Goal: Task Accomplishment & Management: Complete application form

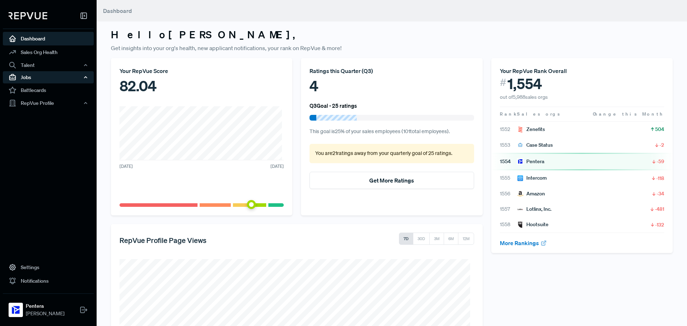
click at [49, 78] on div "Jobs" at bounding box center [48, 77] width 91 height 12
click at [30, 93] on link "Job Listings" at bounding box center [58, 90] width 91 height 11
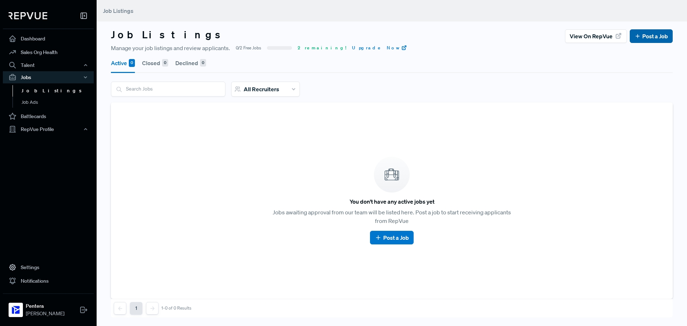
click at [647, 38] on link "Post a Job" at bounding box center [652, 36] width 34 height 9
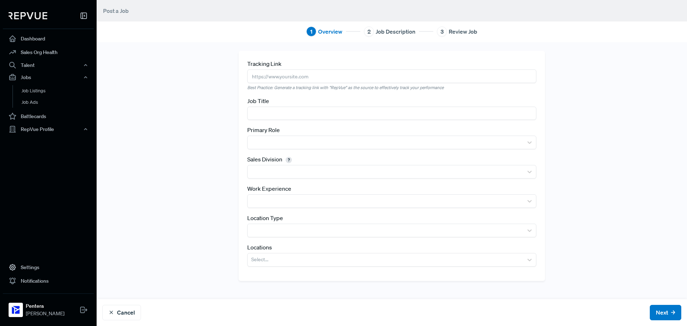
click at [295, 77] on input "text" at bounding box center [391, 75] width 289 height 13
paste input "[EMAIL_ADDRESS][DOMAIN_NAME]"
type input "[EMAIL_ADDRESS][DOMAIN_NAME]"
click at [309, 109] on input "text" at bounding box center [391, 113] width 289 height 13
click at [330, 106] on div "Job Title" at bounding box center [391, 108] width 289 height 23
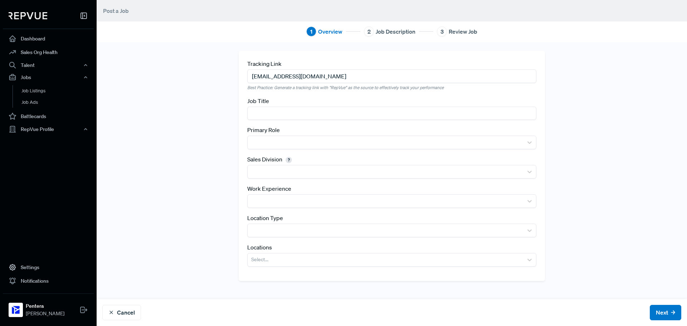
click at [332, 115] on input "text" at bounding box center [391, 113] width 289 height 13
paste input "Regional Sales Manager - [GEOGRAPHIC_DATA] area"
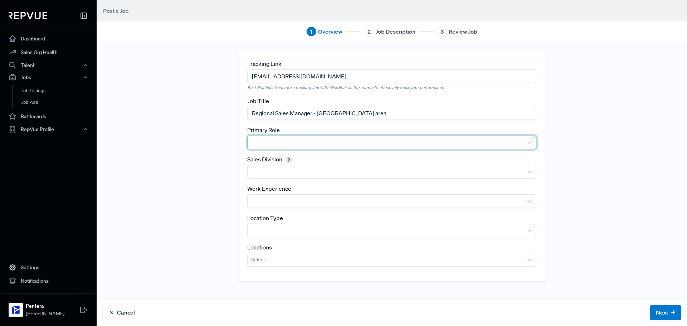
type input "Regional Sales Manager - [GEOGRAPHIC_DATA] area"
click at [317, 144] on div at bounding box center [385, 142] width 268 height 10
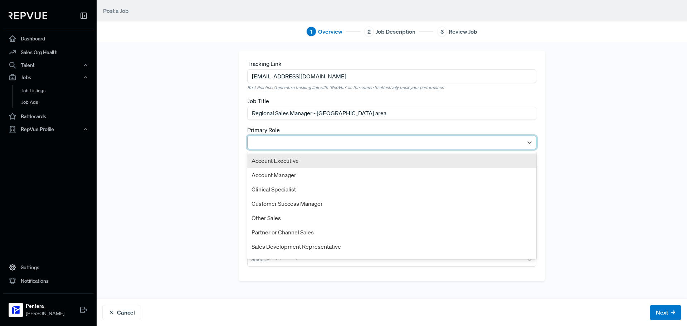
click at [286, 164] on div "Account Executive" at bounding box center [391, 161] width 289 height 14
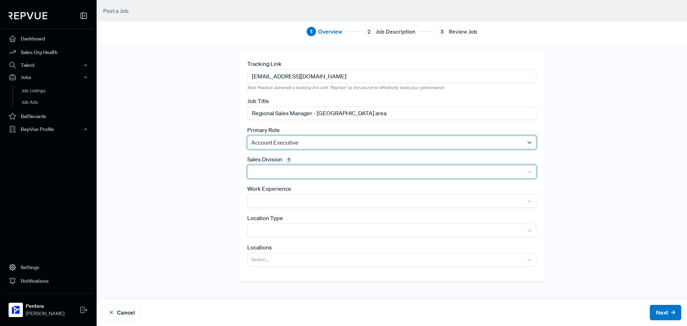
click at [286, 171] on div at bounding box center [385, 172] width 268 height 10
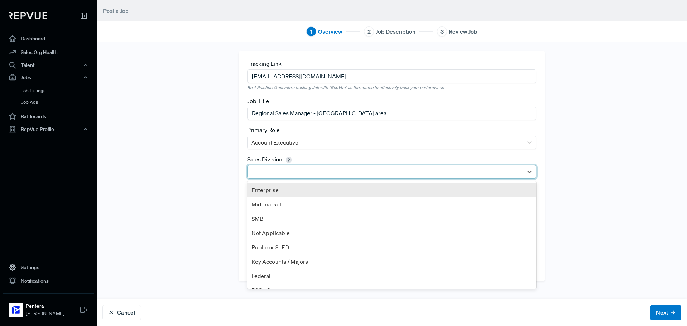
click at [278, 190] on div "Enterprise" at bounding box center [391, 190] width 289 height 14
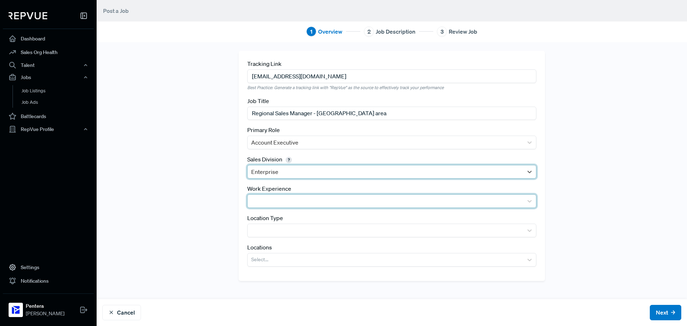
click at [277, 204] on div at bounding box center [385, 201] width 268 height 10
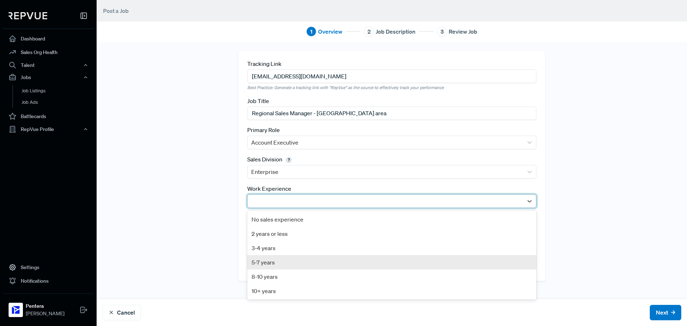
click at [180, 226] on div "Tracking Link [EMAIL_ADDRESS][DOMAIN_NAME] Best Practice: Generate a tracking l…" at bounding box center [392, 171] width 472 height 240
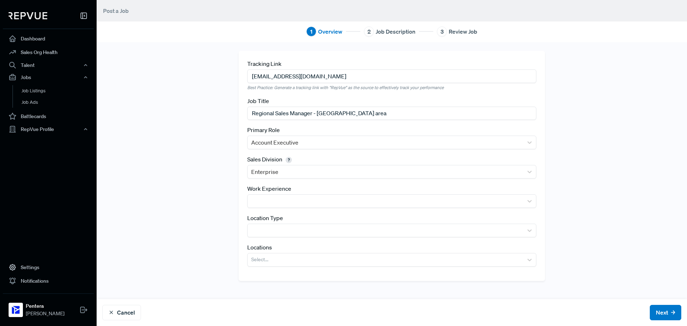
click at [270, 239] on div "Tracking Link [EMAIL_ADDRESS][DOMAIN_NAME] Best Practice: Generate a tracking l…" at bounding box center [392, 166] width 306 height 230
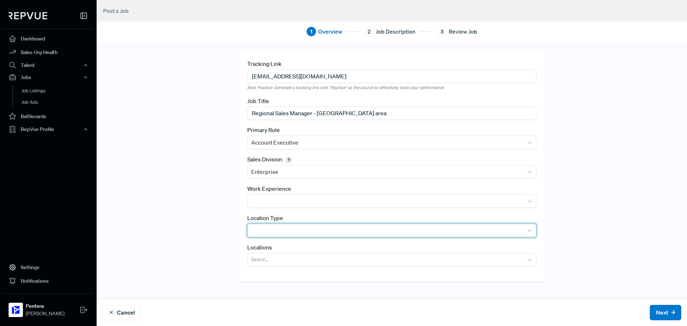
click at [268, 231] on div at bounding box center [385, 230] width 268 height 10
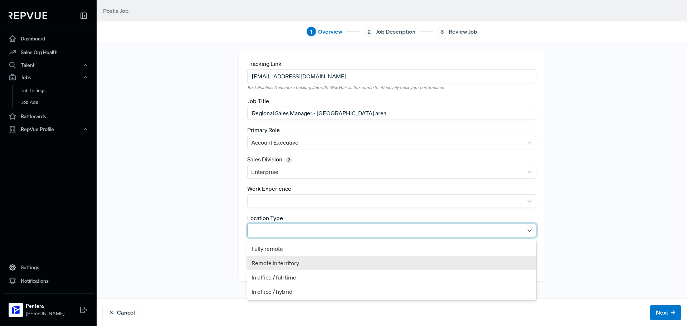
click at [278, 264] on div "Remote in territory" at bounding box center [391, 263] width 289 height 14
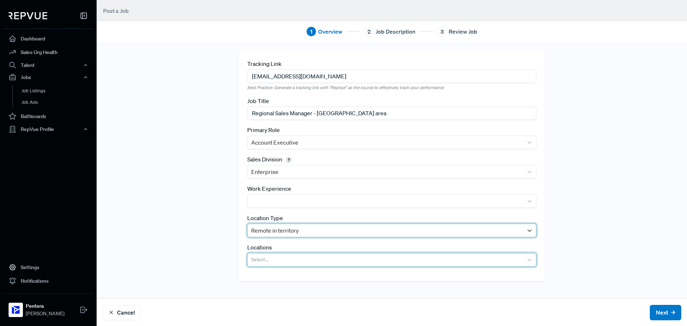
click at [254, 261] on div at bounding box center [385, 260] width 268 height 10
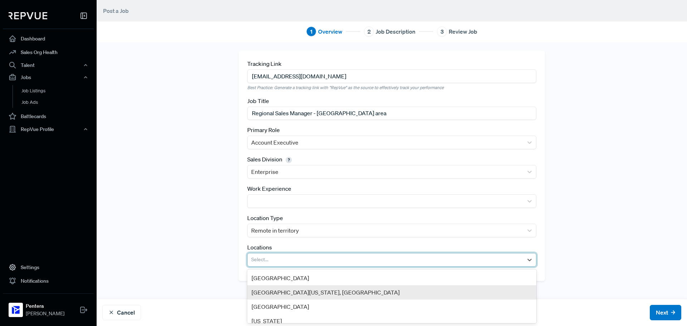
click at [304, 292] on div "[GEOGRAPHIC_DATA][US_STATE], [GEOGRAPHIC_DATA]" at bounding box center [391, 292] width 289 height 14
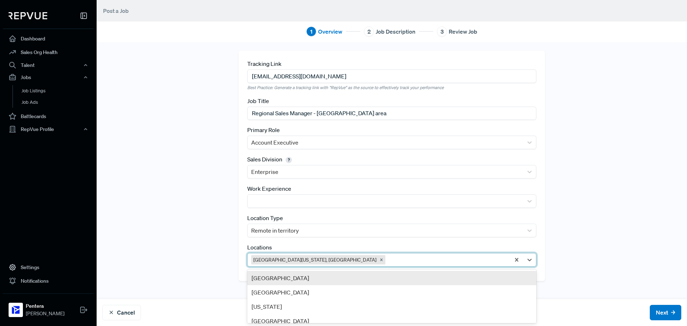
click at [387, 263] on div at bounding box center [447, 260] width 120 height 10
type input "[US_STATE]"
click at [373, 279] on div "[US_STATE][GEOGRAPHIC_DATA], [GEOGRAPHIC_DATA]" at bounding box center [391, 278] width 289 height 14
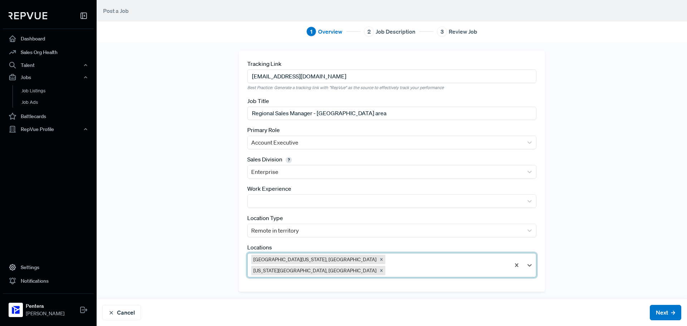
click at [387, 266] on div at bounding box center [447, 271] width 120 height 10
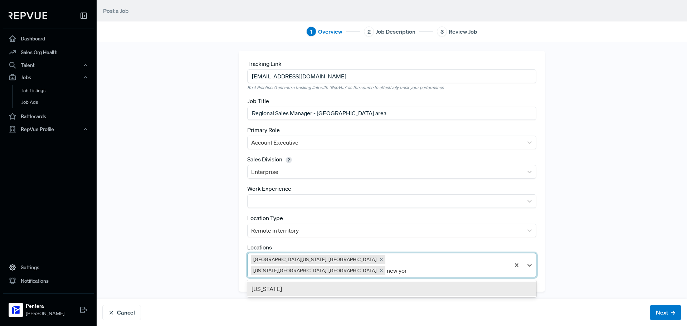
type input "[US_STATE]"
click at [394, 282] on div "[US_STATE]" at bounding box center [391, 289] width 289 height 14
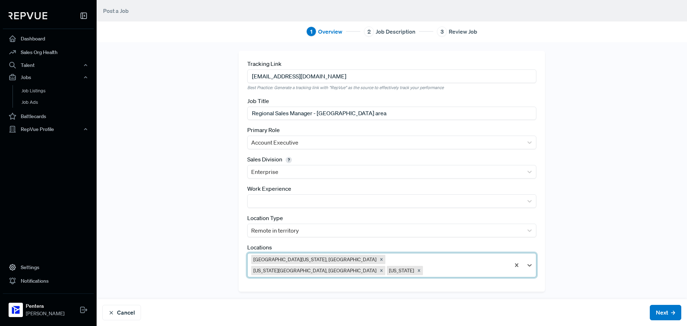
click at [425, 266] on div at bounding box center [465, 271] width 82 height 10
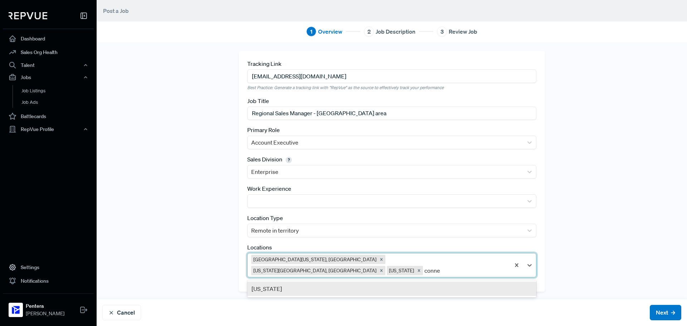
type input "conn"
click at [412, 282] on div "[US_STATE]" at bounding box center [391, 289] width 289 height 14
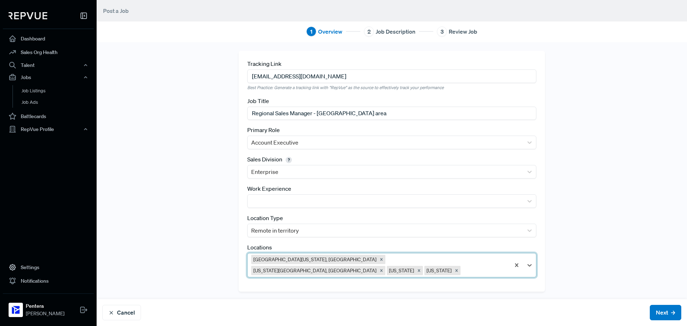
click at [464, 266] on div at bounding box center [484, 271] width 45 height 10
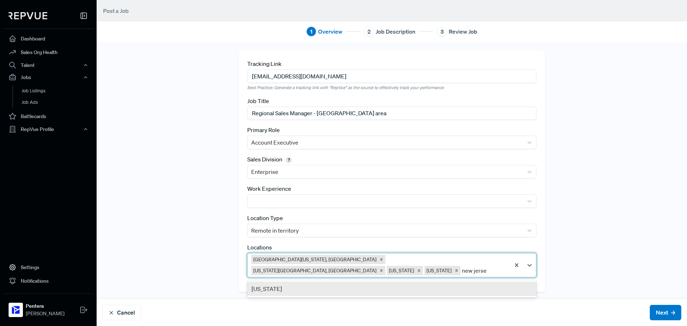
type input "[US_STATE]"
click at [466, 282] on div "[US_STATE]" at bounding box center [391, 289] width 289 height 14
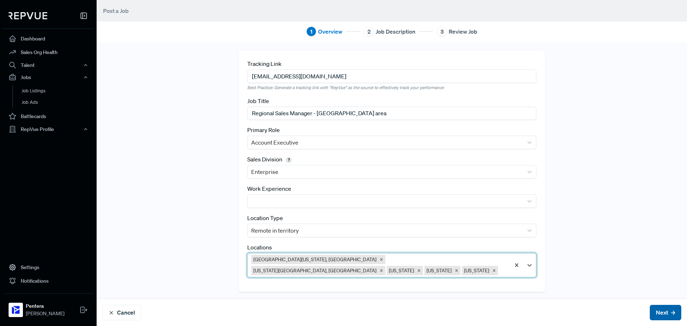
click at [660, 312] on button "Next" at bounding box center [665, 312] width 31 height 15
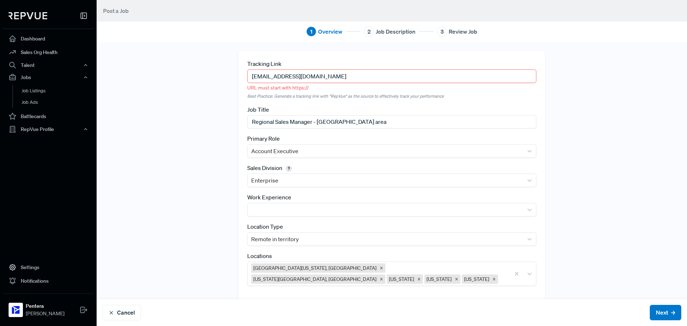
click at [284, 76] on input "[EMAIL_ADDRESS][DOMAIN_NAME]" at bounding box center [391, 75] width 289 height 13
paste input "[URL][DOMAIN_NAME]"
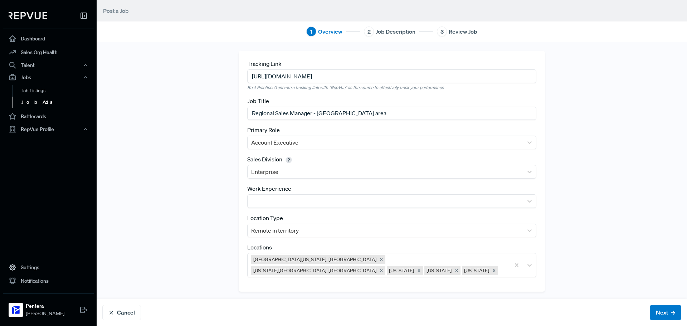
type input "[URL][DOMAIN_NAME]"
click at [658, 313] on button "Next" at bounding box center [665, 312] width 31 height 15
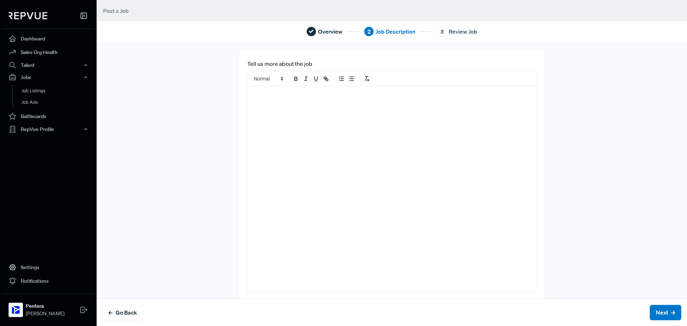
click at [369, 112] on div at bounding box center [392, 188] width 288 height 205
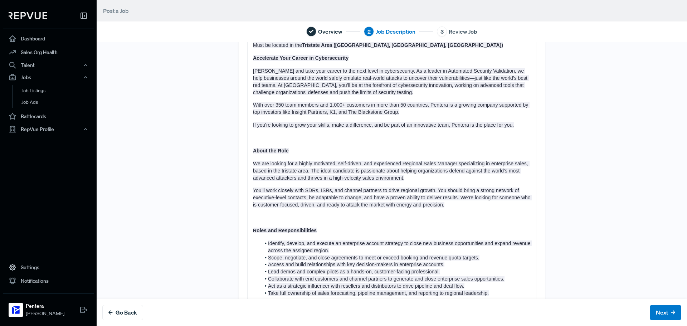
scroll to position [75, 0]
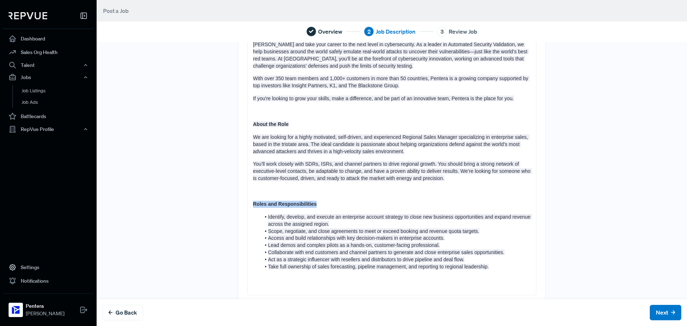
drag, startPoint x: 326, startPoint y: 206, endPoint x: 221, endPoint y: 204, distance: 104.5
click at [221, 204] on div "Tell us more about the job Must be located in the [GEOGRAPHIC_DATA] ([GEOGRAPHI…" at bounding box center [392, 140] width 472 height 328
copy strong "Roles and Responsibilities"
click at [262, 290] on p at bounding box center [392, 286] width 278 height 7
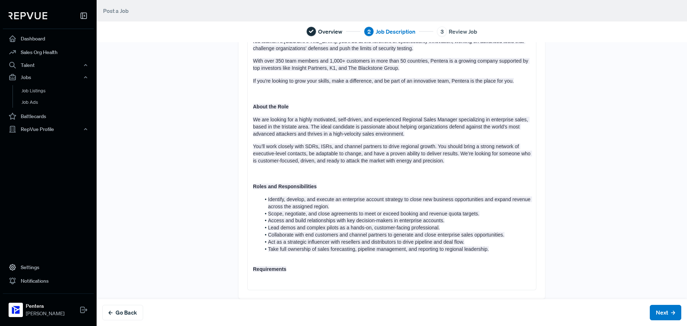
scroll to position [101, 0]
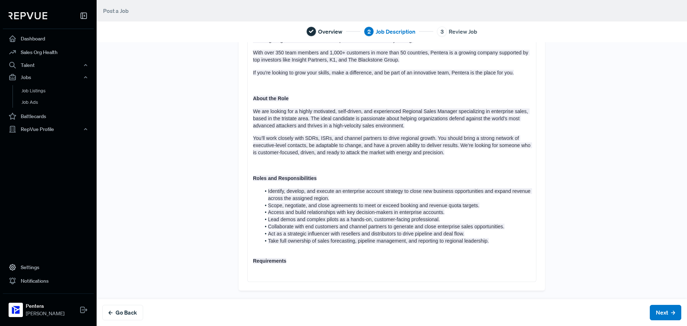
click at [276, 256] on div "Must be located in the [GEOGRAPHIC_DATA] ([GEOGRAPHIC_DATA], [GEOGRAPHIC_DATA],…" at bounding box center [392, 133] width 288 height 296
click at [280, 272] on p at bounding box center [392, 274] width 278 height 7
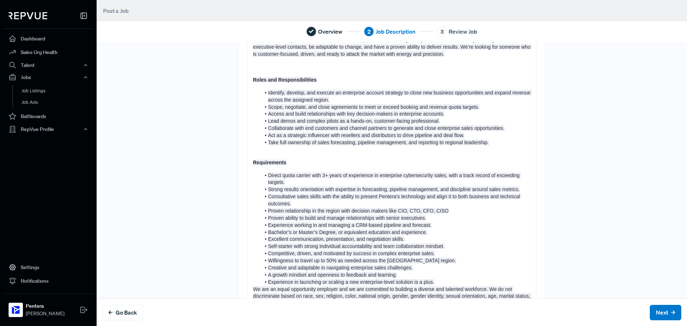
click at [454, 282] on li "Experience in launching or scaling a new enterprise-level solution is a plus." at bounding box center [396, 282] width 270 height 7
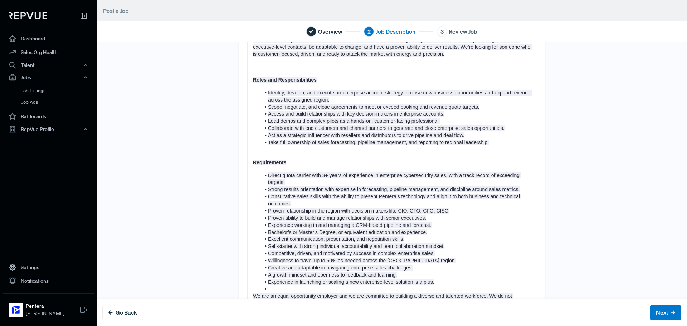
scroll to position [256, 0]
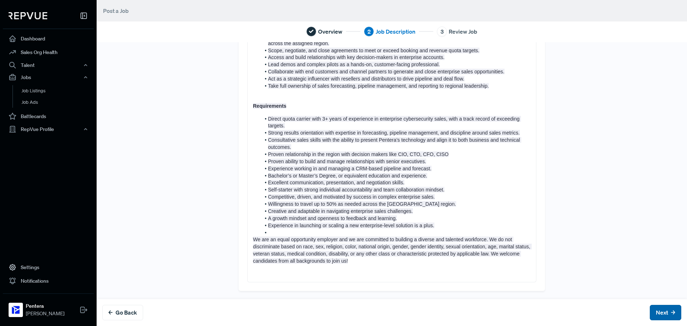
click at [653, 307] on button "Next" at bounding box center [665, 312] width 31 height 15
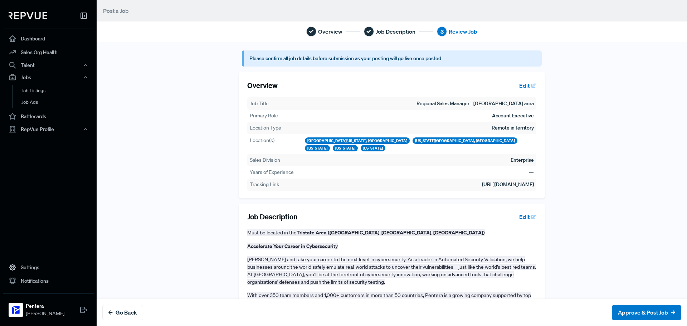
scroll to position [0, 0]
click at [617, 312] on button "Approve & Post Job" at bounding box center [646, 312] width 69 height 15
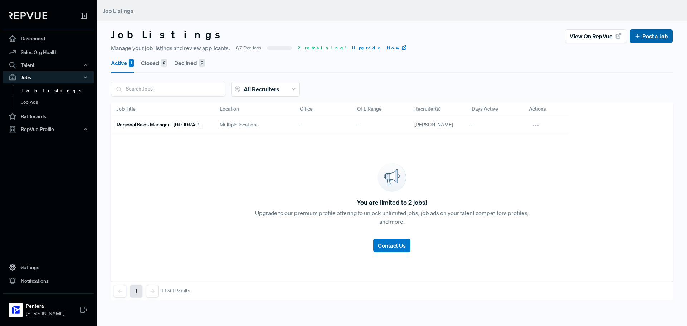
click at [638, 34] on link "Post a Job" at bounding box center [652, 36] width 34 height 9
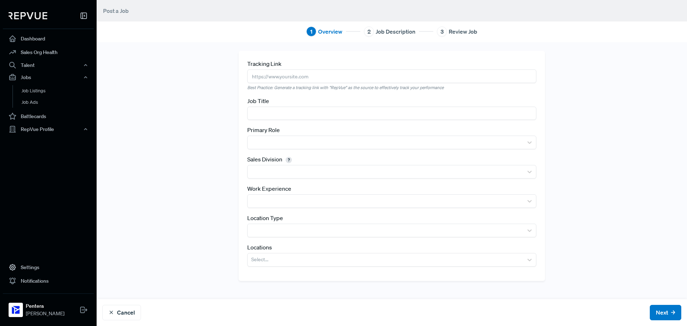
click at [295, 80] on input "text" at bounding box center [391, 75] width 289 height 13
paste input "[URL][DOMAIN_NAME]"
type input "[URL][DOMAIN_NAME]"
click at [289, 112] on input "text" at bounding box center [391, 113] width 289 height 13
paste input "Regional Sales Manager - [GEOGRAPHIC_DATA]"
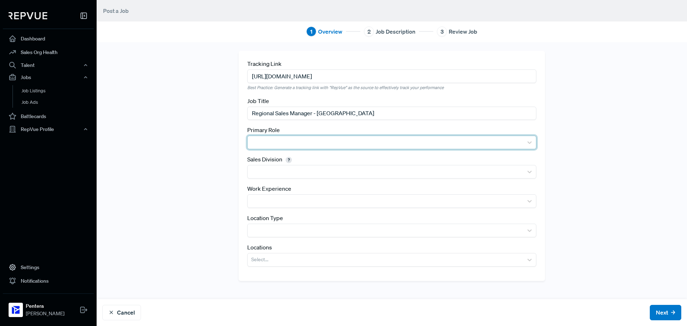
type input "Regional Sales Manager - [GEOGRAPHIC_DATA]"
click at [264, 137] on div at bounding box center [385, 142] width 268 height 10
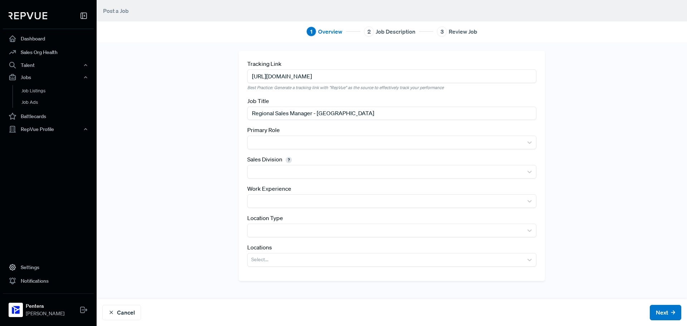
drag, startPoint x: 268, startPoint y: 179, endPoint x: 240, endPoint y: 145, distance: 44.3
click at [240, 145] on div "Tracking Link [URL][DOMAIN_NAME] Best Practice: Generate a tracking link with "…" at bounding box center [392, 166] width 306 height 230
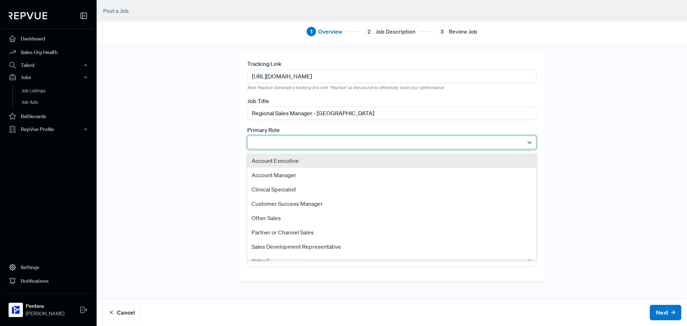
click at [254, 142] on div at bounding box center [385, 142] width 268 height 10
click at [261, 159] on div "Account Executive" at bounding box center [391, 161] width 289 height 14
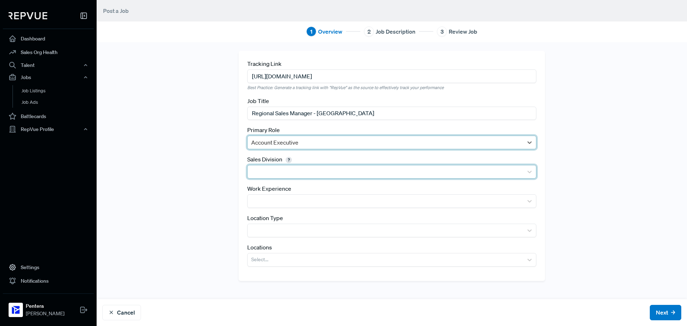
click at [267, 171] on div at bounding box center [385, 172] width 268 height 10
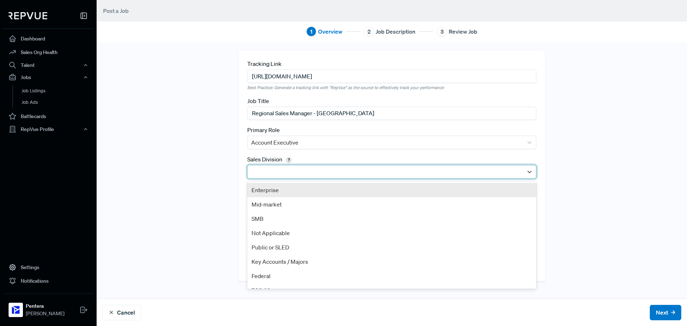
click at [269, 189] on div "Enterprise" at bounding box center [391, 190] width 289 height 14
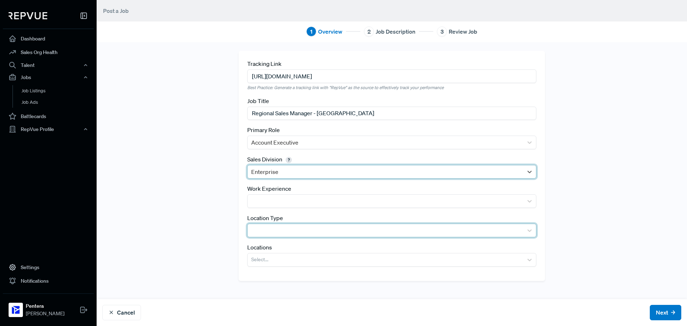
click at [261, 230] on div at bounding box center [385, 230] width 268 height 10
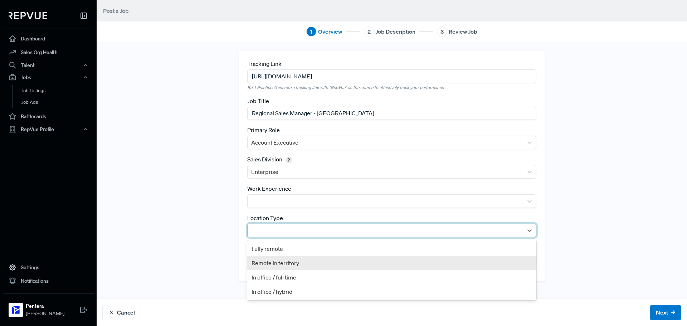
click at [269, 261] on div "Remote in territory" at bounding box center [391, 263] width 289 height 14
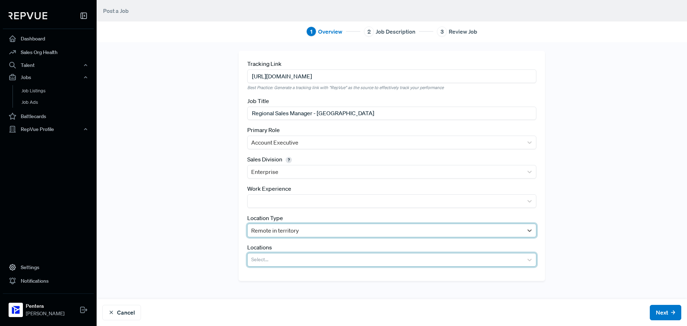
click at [269, 258] on div at bounding box center [385, 260] width 268 height 10
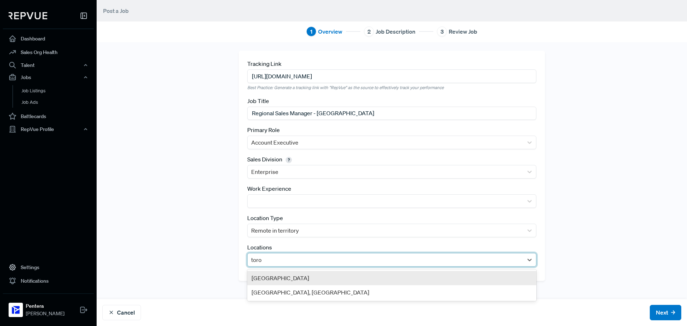
type input "toron"
click at [293, 288] on div "[GEOGRAPHIC_DATA], [GEOGRAPHIC_DATA]" at bounding box center [391, 292] width 289 height 14
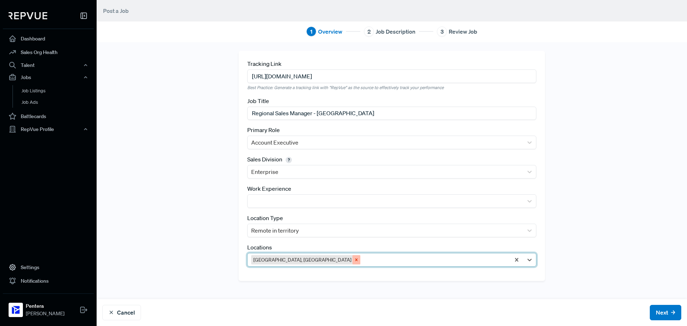
click at [355, 259] on icon "Remove Toronto, KS" at bounding box center [356, 259] width 3 height 3
click at [282, 258] on div at bounding box center [385, 260] width 268 height 10
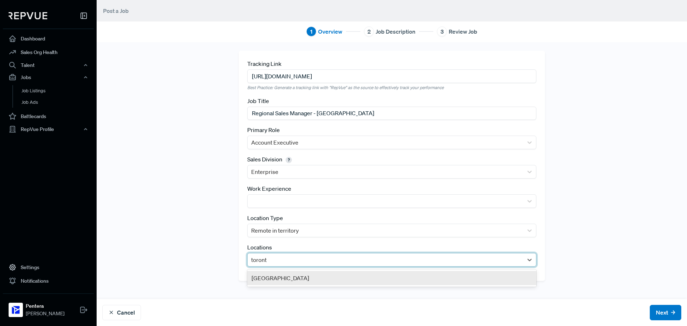
type input "[GEOGRAPHIC_DATA]"
click at [286, 277] on div "[GEOGRAPHIC_DATA]" at bounding box center [391, 278] width 289 height 14
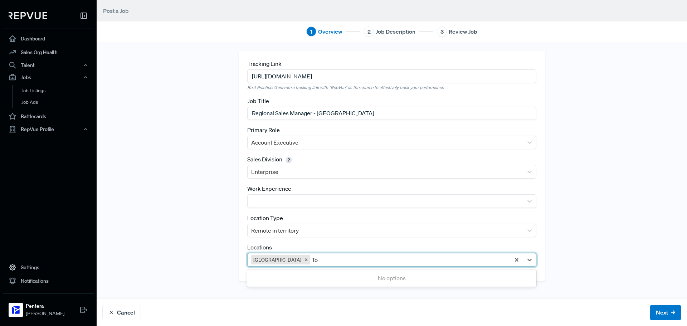
type input "T"
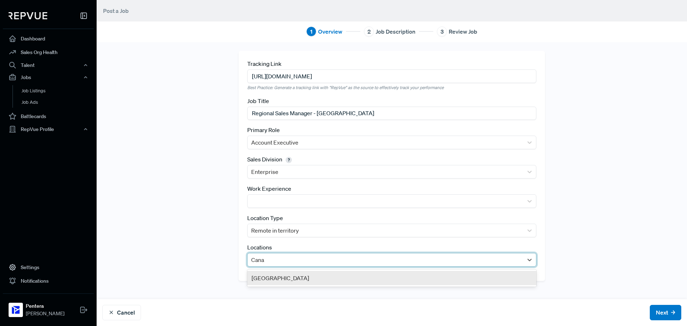
type input "Canad"
click at [280, 274] on div "[GEOGRAPHIC_DATA]" at bounding box center [391, 278] width 289 height 14
type input "[GEOGRAPHIC_DATA]"
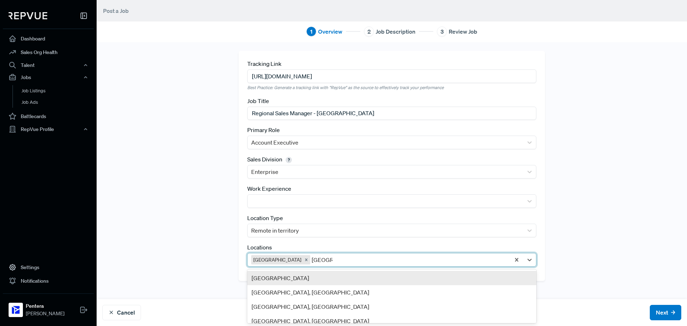
click at [309, 282] on div "[GEOGRAPHIC_DATA]" at bounding box center [391, 278] width 289 height 14
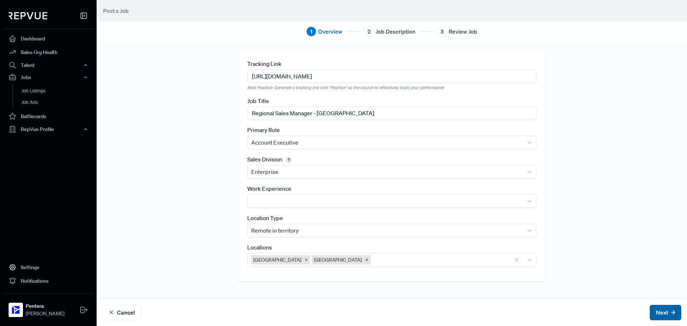
click at [658, 315] on button "Next" at bounding box center [665, 312] width 31 height 15
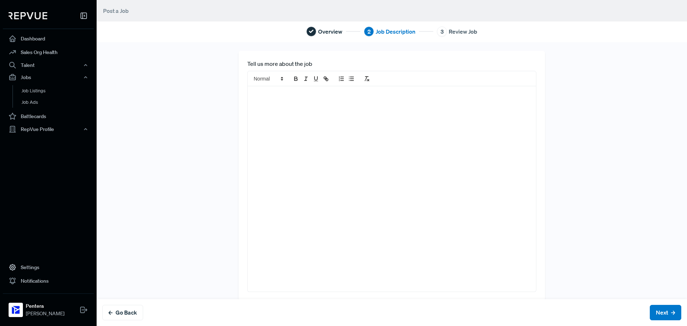
click at [297, 181] on div at bounding box center [392, 188] width 288 height 205
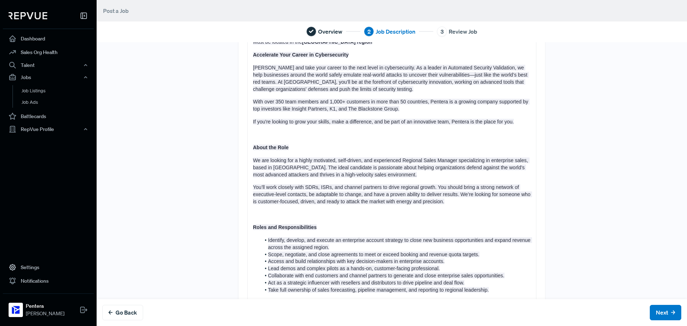
scroll to position [75, 0]
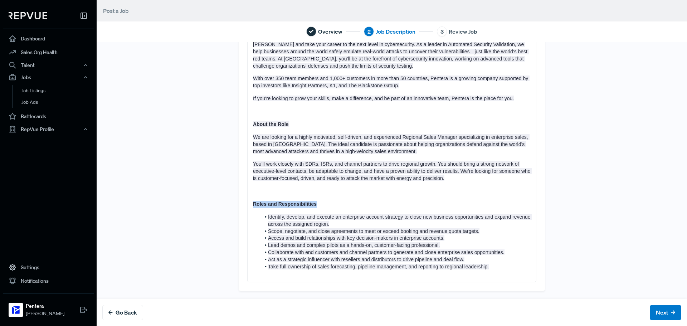
drag, startPoint x: 326, startPoint y: 203, endPoint x: 214, endPoint y: 199, distance: 111.7
click at [214, 199] on div "Tell us more about the job Must be located in the [GEOGRAPHIC_DATA] region Acce…" at bounding box center [392, 133] width 472 height 315
copy strong "Roles and Responsibilities"
click at [292, 288] on div "Tell us more about the job Must be located in the [GEOGRAPHIC_DATA] region Acce…" at bounding box center [392, 133] width 306 height 315
click at [267, 279] on div "Must be located in the [GEOGRAPHIC_DATA] region Accelerate Your Career in Cyber…" at bounding box center [392, 146] width 288 height 271
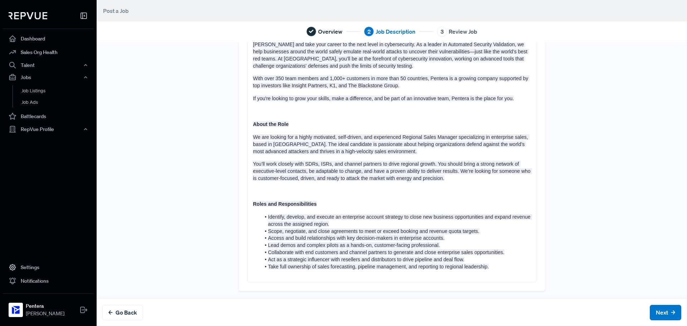
paste div
click at [291, 306] on div "Go Back Next" at bounding box center [392, 312] width 590 height 27
click at [294, 298] on p at bounding box center [392, 299] width 278 height 7
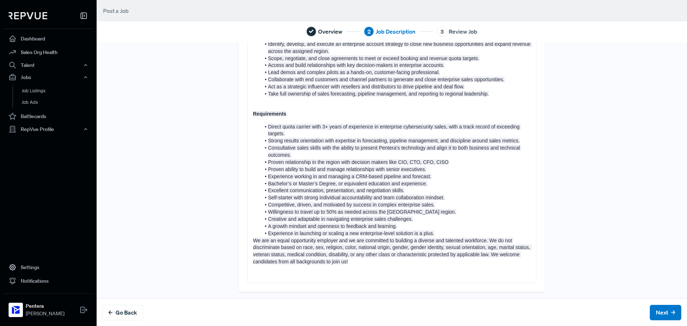
scroll to position [249, 0]
click at [253, 239] on span "We are an equal opportunity employer and we are committed to building a diverse…" at bounding box center [392, 250] width 279 height 27
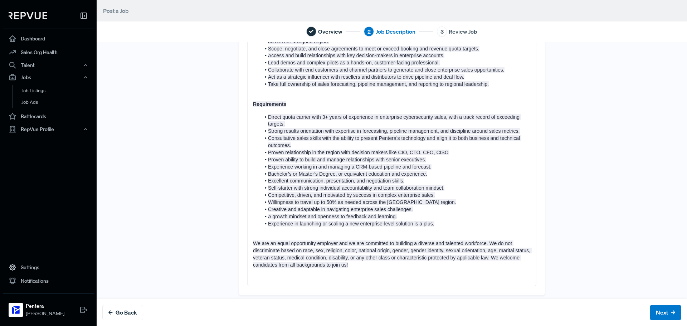
scroll to position [262, 0]
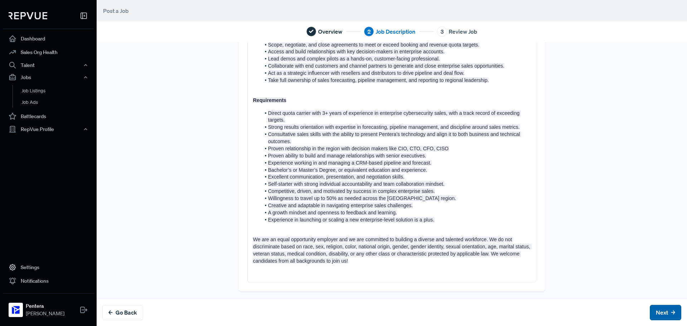
click at [653, 313] on button "Next" at bounding box center [665, 312] width 31 height 15
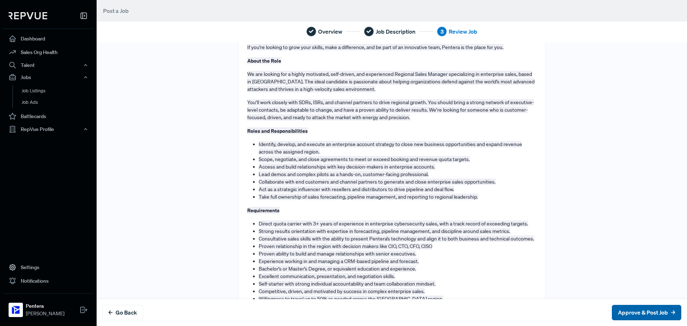
scroll to position [0, 0]
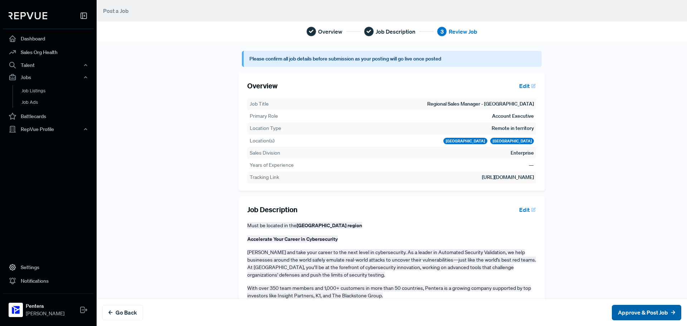
click at [653, 312] on button "Approve & Post Job" at bounding box center [646, 312] width 69 height 15
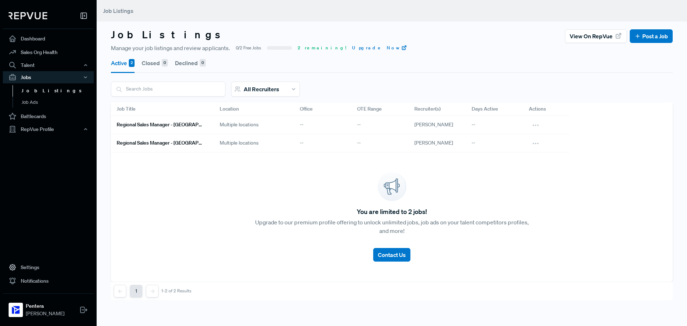
click at [186, 203] on div "You are limited to 2 jobs! Upgrade to our premium profile offering to unlock un…" at bounding box center [392, 216] width 562 height 129
click at [53, 40] on link "Dashboard" at bounding box center [48, 39] width 91 height 14
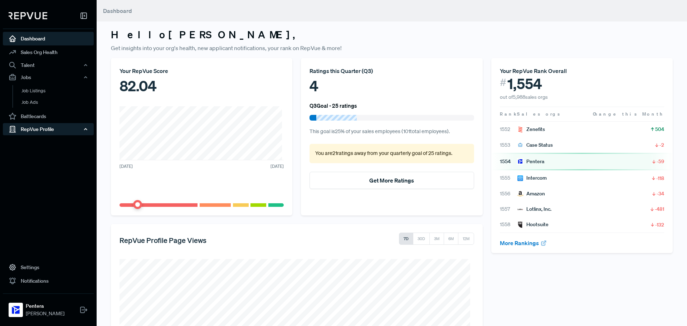
click at [57, 128] on div "RepVue Profile" at bounding box center [48, 129] width 91 height 12
click at [46, 151] on link "Reviews" at bounding box center [58, 154] width 91 height 11
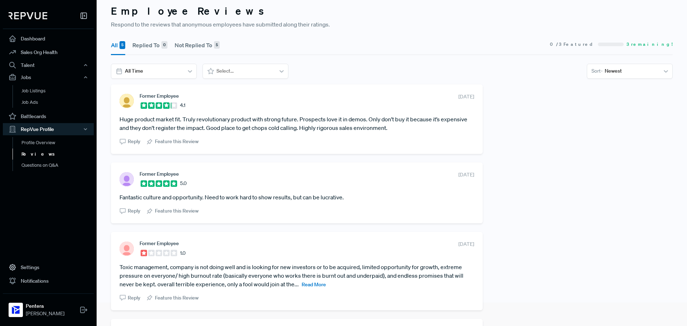
scroll to position [36, 0]
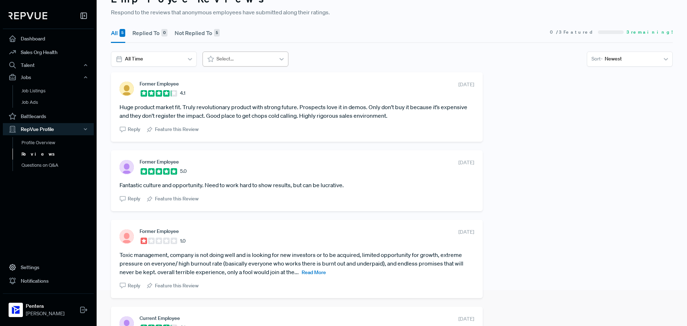
click at [223, 58] on div at bounding box center [245, 58] width 57 height 9
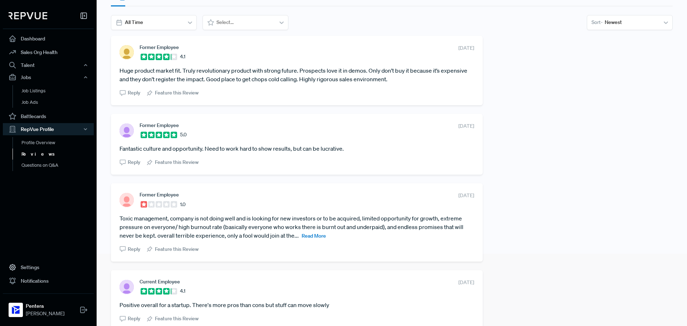
scroll to position [72, 0]
click at [184, 164] on span "Feature this Review" at bounding box center [177, 163] width 44 height 8
click at [187, 92] on span "Feature this Review" at bounding box center [177, 94] width 44 height 8
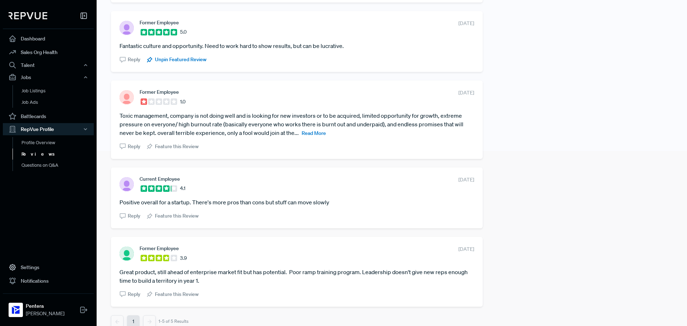
scroll to position [179, 0]
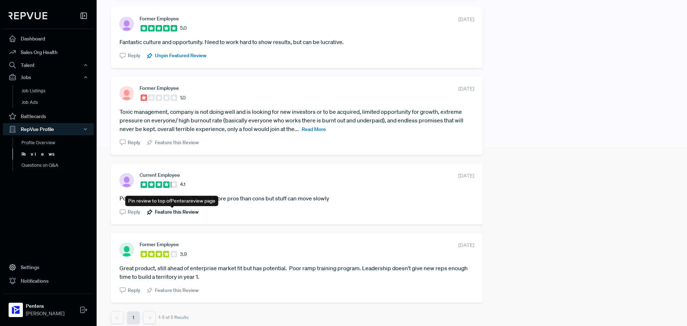
click at [172, 214] on span "Feature this Review" at bounding box center [177, 212] width 44 height 8
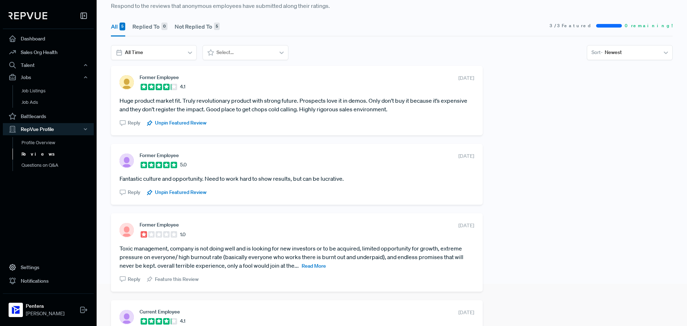
scroll to position [0, 0]
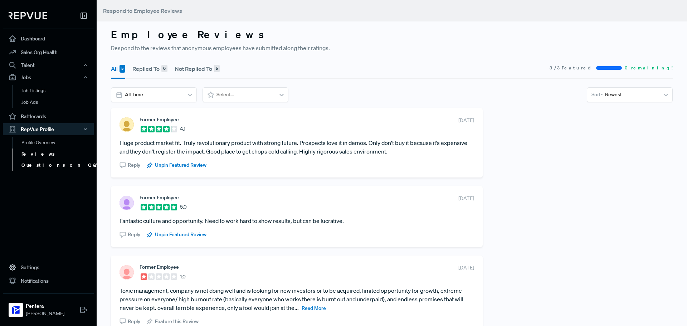
click at [35, 165] on link "Questions on Q&A" at bounding box center [58, 165] width 91 height 11
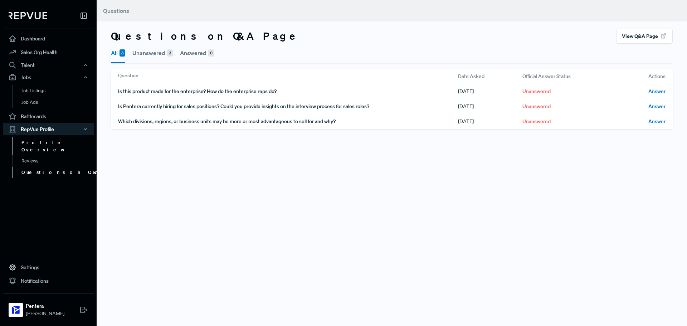
click at [46, 140] on link "Profile Overview" at bounding box center [58, 146] width 91 height 18
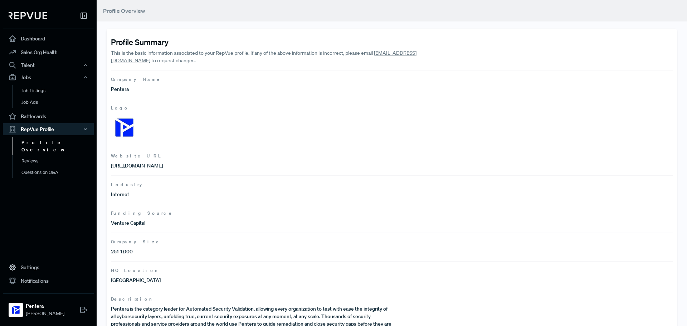
scroll to position [24, 0]
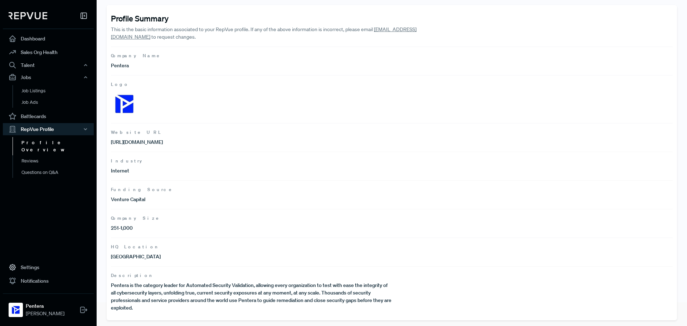
click at [133, 303] on p "Pentera is the category leader for Automated Security Validation, allowing ever…" at bounding box center [251, 297] width 281 height 30
click at [133, 300] on p "Pentera is the category leader for Automated Security Validation, allowing ever…" at bounding box center [251, 297] width 281 height 30
click at [105, 282] on div "Profile Summary This is the basic information associated to your RepVue profile…" at bounding box center [392, 151] width 590 height 350
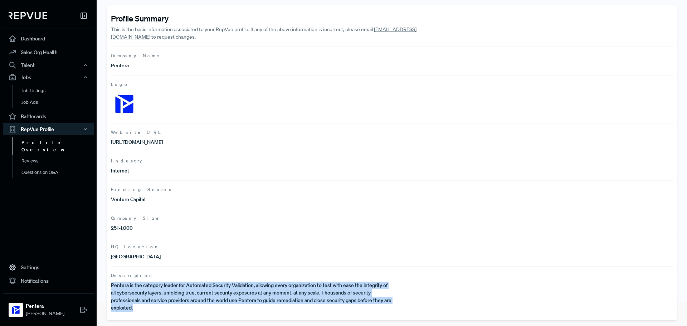
drag, startPoint x: 111, startPoint y: 286, endPoint x: 205, endPoint y: 338, distance: 107.7
click at [205, 326] on html "Dashboard Sales Org Health Talent Talent Data Talent Profiles Talent Competitor…" at bounding box center [343, 163] width 687 height 326
click at [160, 308] on p "Pentera is the category leader for Automated Security Validation, allowing ever…" at bounding box center [251, 297] width 281 height 30
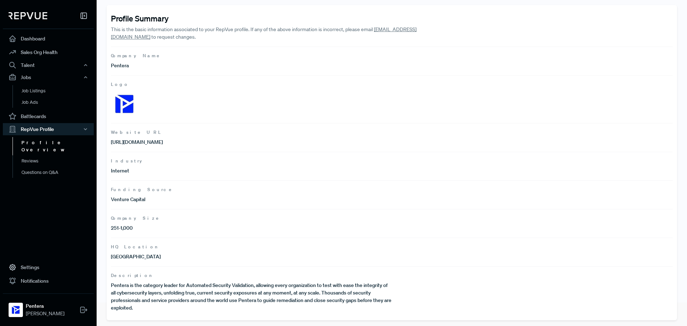
click at [153, 305] on p "Pentera is the category leader for Automated Security Validation, allowing ever…" at bounding box center [251, 297] width 281 height 30
click at [149, 308] on p "Pentera is the category leader for Automated Security Validation, allowing ever…" at bounding box center [251, 297] width 281 height 30
click at [148, 307] on p "Pentera is the category leader for Automated Security Validation, allowing ever…" at bounding box center [251, 297] width 281 height 30
click at [117, 295] on p "Pentera is the category leader for Automated Security Validation, allowing ever…" at bounding box center [251, 297] width 281 height 30
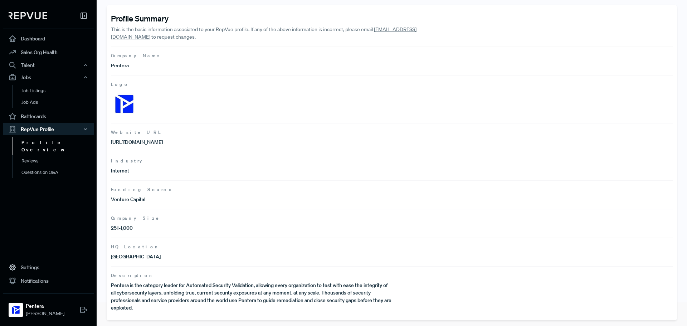
click at [116, 292] on p "Pentera is the category leader for Automated Security Validation, allowing ever…" at bounding box center [251, 297] width 281 height 30
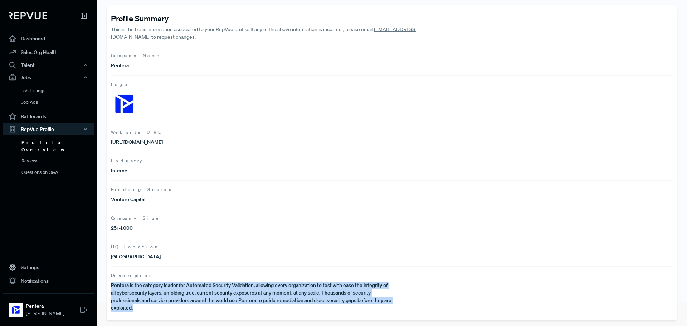
click at [115, 292] on p "Pentera is the category leader for Automated Security Validation, allowing ever…" at bounding box center [251, 297] width 281 height 30
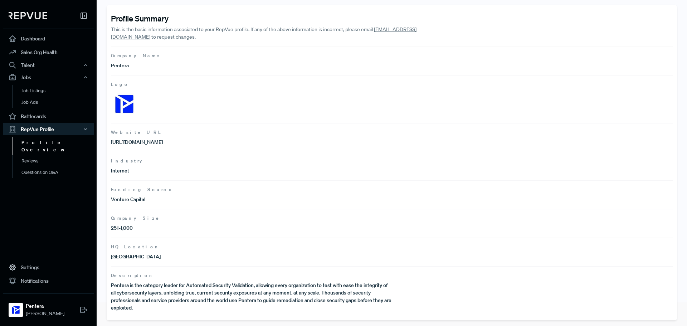
drag, startPoint x: 114, startPoint y: 287, endPoint x: 252, endPoint y: 143, distance: 200.0
click at [252, 143] on p "[URL][DOMAIN_NAME]" at bounding box center [251, 142] width 281 height 8
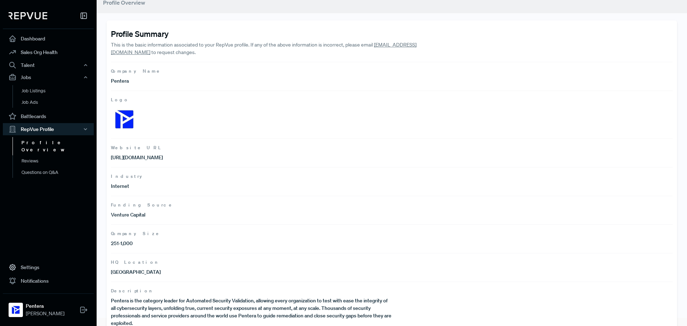
scroll to position [0, 0]
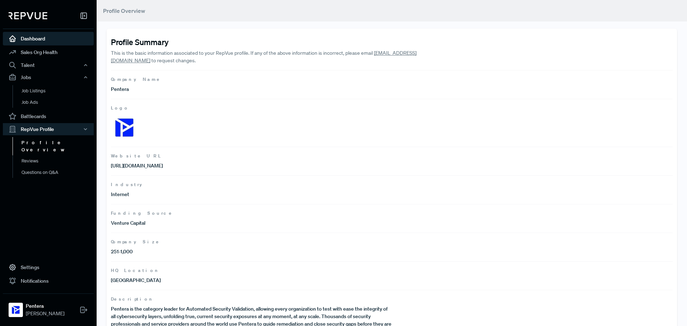
click at [28, 40] on link "Dashboard" at bounding box center [48, 39] width 91 height 14
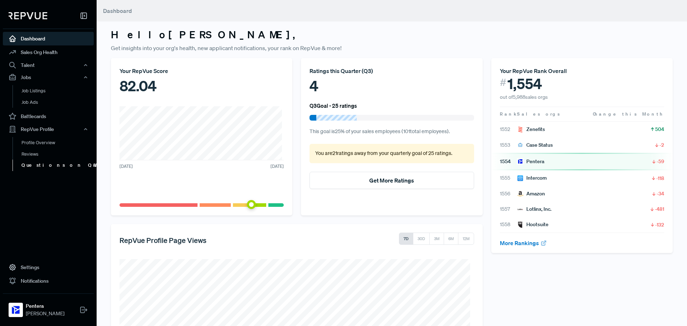
click at [45, 164] on link "Questions on Q&A" at bounding box center [58, 165] width 91 height 11
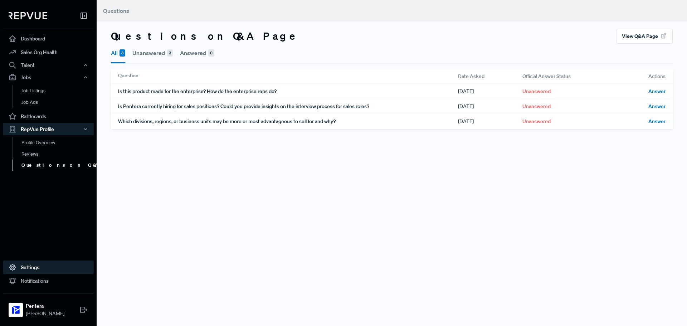
click at [30, 263] on link "Settings" at bounding box center [48, 268] width 91 height 14
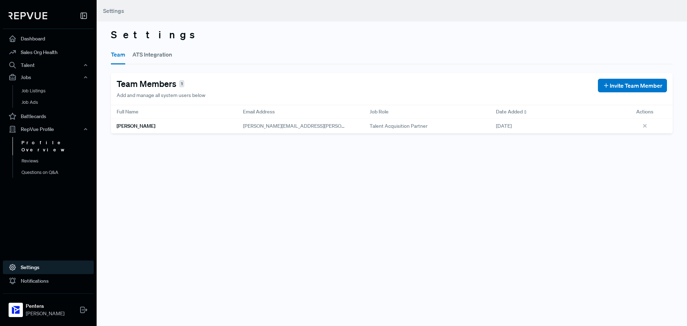
click at [51, 146] on link "Profile Overview" at bounding box center [58, 146] width 91 height 18
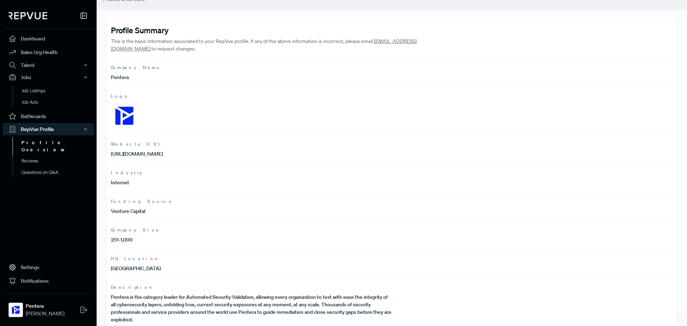
scroll to position [24, 0]
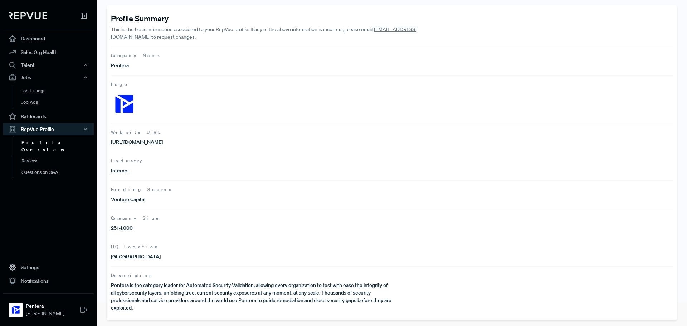
click at [189, 298] on p "Pentera is the category leader for Automated Security Validation, allowing ever…" at bounding box center [251, 297] width 281 height 30
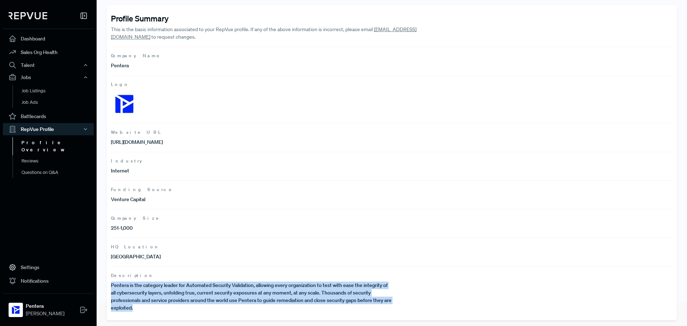
click at [189, 298] on p "Pentera is the category leader for Automated Security Validation, allowing ever…" at bounding box center [251, 297] width 281 height 30
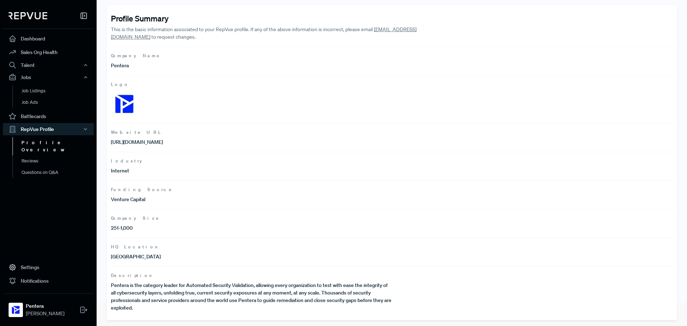
click at [227, 237] on article "Company Size 251-1,000" at bounding box center [392, 223] width 562 height 29
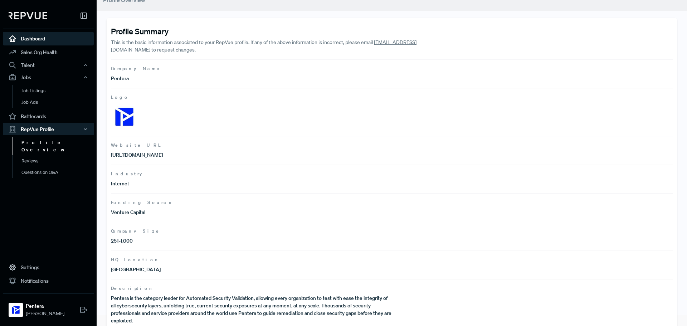
scroll to position [0, 0]
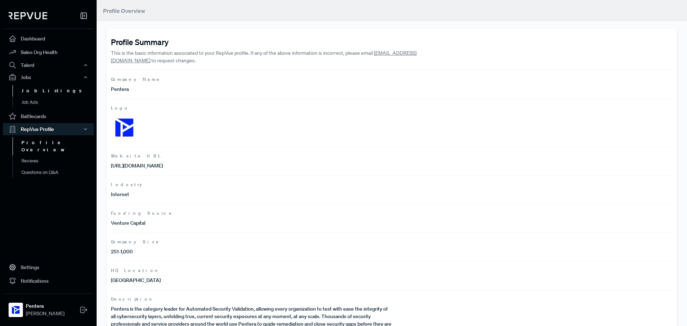
click at [43, 92] on link "Job Listings" at bounding box center [58, 90] width 91 height 11
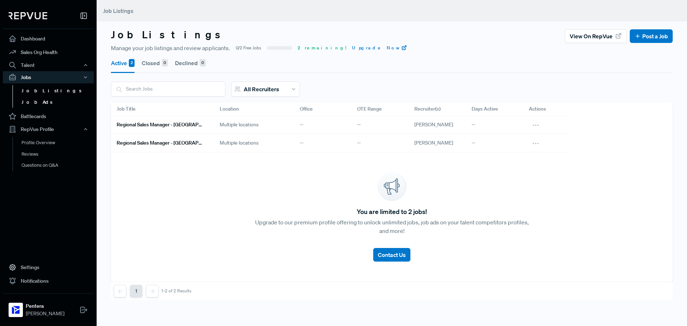
click at [42, 103] on link "Job Ads" at bounding box center [58, 102] width 91 height 11
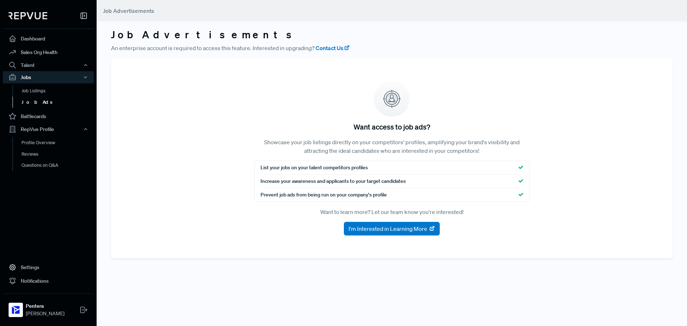
click at [43, 84] on div "Job Listings Job Ads" at bounding box center [48, 96] width 91 height 26
click at [37, 35] on link "Dashboard" at bounding box center [48, 39] width 91 height 14
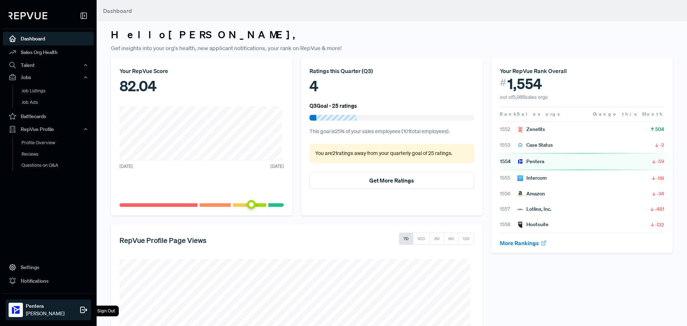
click at [41, 311] on span "[PERSON_NAME]" at bounding box center [45, 314] width 39 height 8
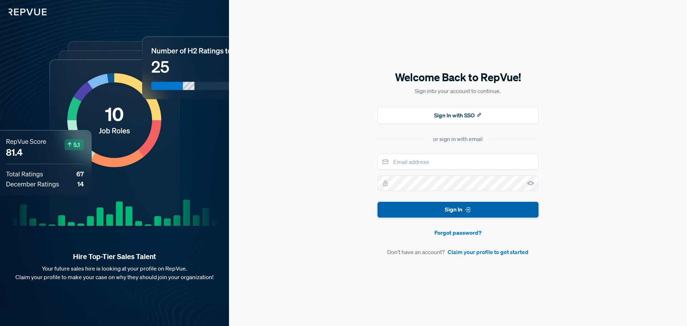
click at [465, 212] on icon "submit" at bounding box center [467, 209] width 7 height 7
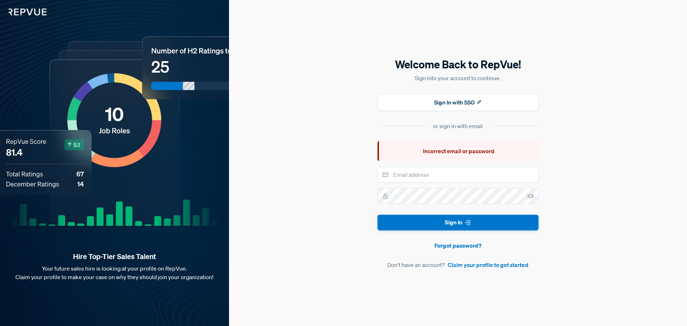
click at [419, 160] on div "Incorrect email or password" at bounding box center [458, 151] width 161 height 20
click at [412, 171] on input "email" at bounding box center [458, 175] width 161 height 16
click at [416, 169] on input "email" at bounding box center [458, 175] width 161 height 16
click at [420, 175] on input "email" at bounding box center [458, 175] width 161 height 16
type input "[PERSON_NAME][EMAIL_ADDRESS][PERSON_NAME][DOMAIN_NAME]"
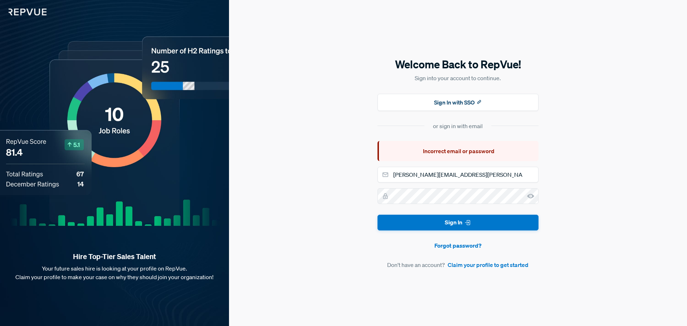
click at [446, 223] on button "Sign In" at bounding box center [458, 223] width 161 height 16
